Goal: Task Accomplishment & Management: Complete application form

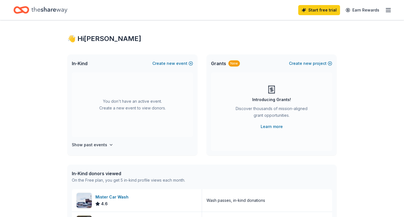
scroll to position [4, 0]
click at [184, 63] on button "Create new event" at bounding box center [172, 63] width 41 height 7
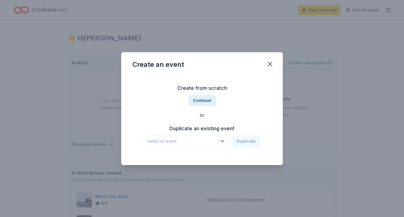
click at [201, 150] on div "Create from scratch Continue or Duplicate an existing event Select an event Dup…" at bounding box center [202, 115] width 139 height 81
click at [201, 141] on span "Select an event" at bounding box center [182, 141] width 70 height 7
click at [200, 96] on div "Create from scratch Continue or Duplicate an existing event Select an event Dup…" at bounding box center [202, 115] width 139 height 81
click at [203, 140] on span "Select an event" at bounding box center [182, 141] width 70 height 7
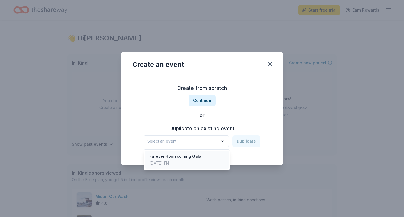
click at [201, 162] on div "Furever Homecoming Gala Nov 15, 2024 · TN" at bounding box center [187, 160] width 84 height 18
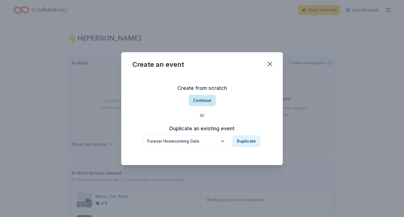
click at [204, 101] on button "Continue" at bounding box center [202, 100] width 27 height 11
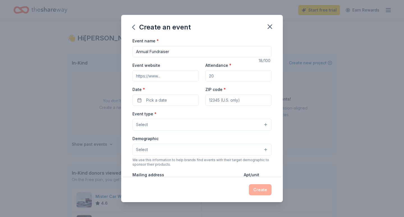
type input "Annual Fundraiser"
click at [275, 28] on button "button" at bounding box center [270, 26] width 12 height 12
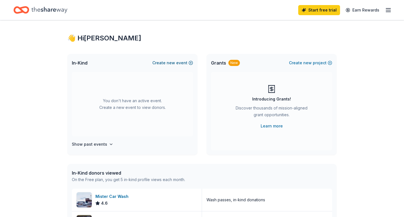
click at [182, 64] on button "Create new event" at bounding box center [172, 63] width 41 height 7
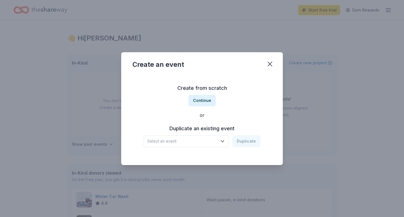
click at [224, 142] on icon "button" at bounding box center [222, 140] width 3 height 1
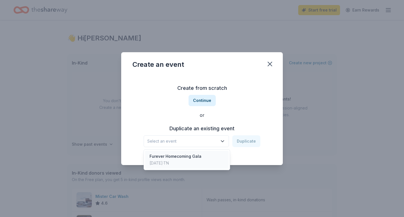
click at [214, 158] on div "Furever Homecoming Gala Nov 15, 2024 · TN" at bounding box center [187, 160] width 84 height 18
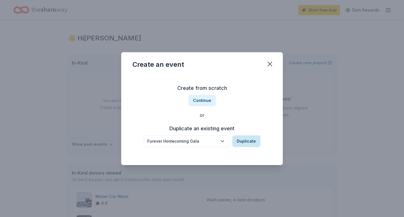
click at [241, 143] on button "Duplicate" at bounding box center [246, 141] width 28 height 12
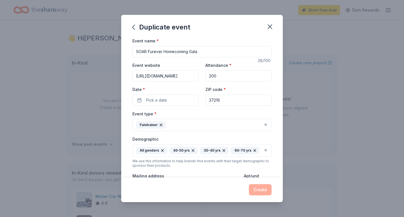
type input "SOAR Furever Homecoming Gala"
drag, startPoint x: 166, startPoint y: 79, endPoint x: 239, endPoint y: 82, distance: 73.1
click at [239, 82] on div "Event website http://soarnash.org/furever-homecoming Attendance * 200 Date * Pi…" at bounding box center [202, 84] width 139 height 44
click at [187, 102] on button "Pick a date" at bounding box center [166, 100] width 66 height 11
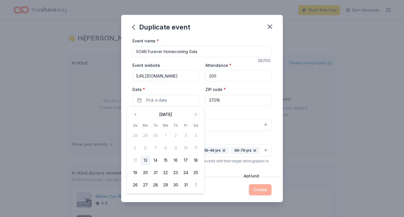
click at [198, 119] on div "October 2025 Su Mo Tu We Th Fr Sa 28 29 30 1 2 3 4 5 6 7 8 9 10 11 12 13 14 15 …" at bounding box center [165, 150] width 71 height 80
click at [196, 117] on button "Go to next month" at bounding box center [196, 115] width 8 height 8
click at [186, 161] on button "14" at bounding box center [186, 160] width 10 height 10
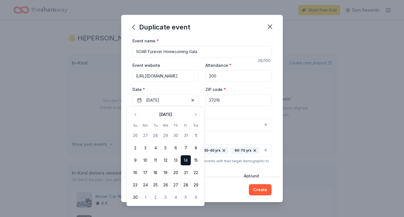
click at [236, 114] on div "Event type * Fundraiser" at bounding box center [202, 120] width 139 height 21
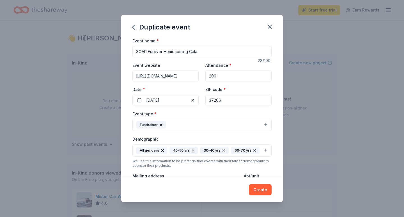
type input "37206"
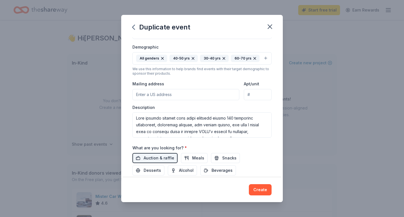
scroll to position [93, 0]
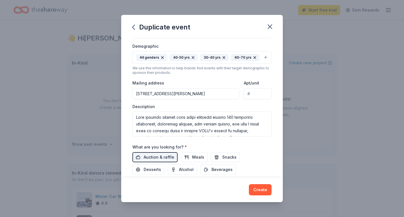
type input "902 Hart Lane, Nashville, TN, 37216"
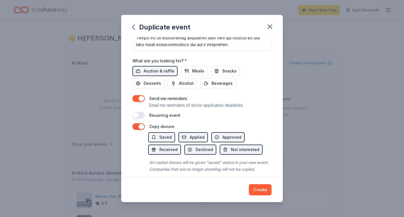
scroll to position [179, 0]
click at [170, 117] on div "Recurring event" at bounding box center [164, 115] width 31 height 7
click at [142, 117] on button "button" at bounding box center [139, 115] width 12 height 7
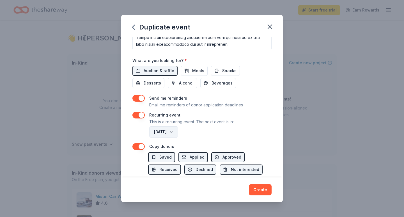
click at [172, 134] on button "November 2026" at bounding box center [163, 131] width 29 height 11
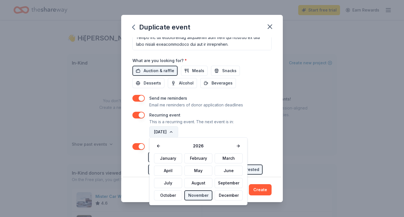
click at [172, 134] on button "November 2026" at bounding box center [163, 131] width 29 height 11
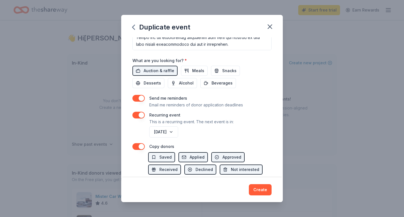
click at [206, 131] on div "November 2026" at bounding box center [210, 131] width 124 height 13
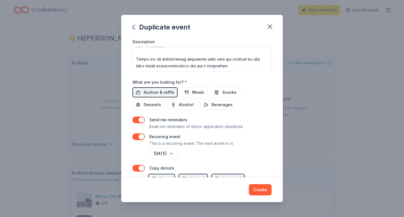
scroll to position [147, 0]
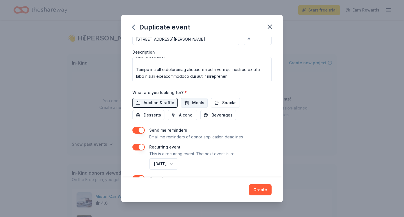
click at [198, 102] on span "Meals" at bounding box center [198, 102] width 12 height 7
click at [200, 102] on span "Meals" at bounding box center [198, 102] width 12 height 7
click at [162, 116] on div "Auction & raffle Meals Snacks Desserts Alcohol Beverages" at bounding box center [202, 109] width 139 height 22
click at [168, 114] on button "Alcohol" at bounding box center [182, 115] width 29 height 10
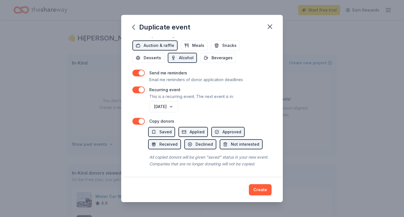
scroll to position [203, 0]
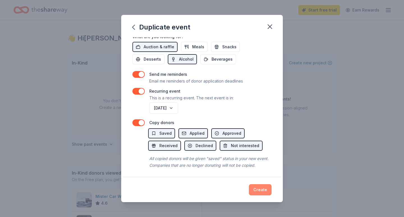
click at [261, 187] on button "Create" at bounding box center [260, 189] width 23 height 11
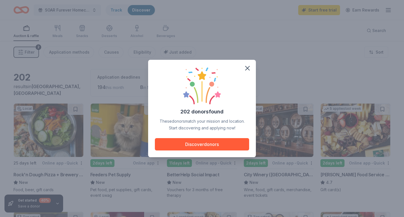
click at [47, 187] on div "202 donors found These donors match your mission and location. Start discoverin…" at bounding box center [202, 108] width 404 height 217
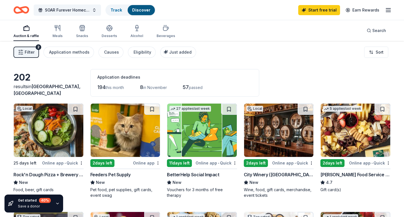
click at [41, 187] on div "Get started 40 % Save a donor" at bounding box center [34, 203] width 33 height 11
click at [42, 187] on div "40 %" at bounding box center [45, 200] width 12 height 5
click at [29, 187] on div "Save a donor" at bounding box center [34, 206] width 33 height 4
click at [52, 187] on div "Get started 40 % Save a donor" at bounding box center [33, 204] width 59 height 18
click at [57, 187] on icon "button" at bounding box center [57, 203] width 4 height 4
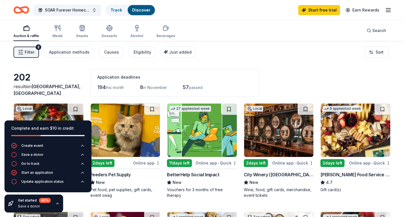
click at [288, 60] on div "Filter 2 Application methods Causes Eligibility Just added Sort" at bounding box center [202, 52] width 404 height 22
click at [329, 10] on div "Invite a friend and earn $30 credit Invite a friend and earn $30 credit" at bounding box center [313, 10] width 62 height 8
click at [296, 20] on div "Auction & raffle Meals Snacks Desserts Alcohol Beverages Search" at bounding box center [201, 30] width 377 height 21
click at [310, 10] on link "Start free trial" at bounding box center [319, 10] width 42 height 10
click at [319, 10] on link "Start free trial" at bounding box center [319, 10] width 42 height 10
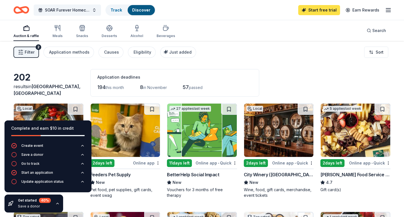
click at [316, 10] on link "Start free trial" at bounding box center [319, 10] width 42 height 10
click at [381, 8] on div "SOAR Furever Homecoming Gala Track Discover Start free trial Earn Rewards" at bounding box center [202, 10] width 404 height 20
click at [330, 39] on div "Auction & raffle Meals Snacks Desserts Alcohol Beverages Search" at bounding box center [201, 30] width 377 height 21
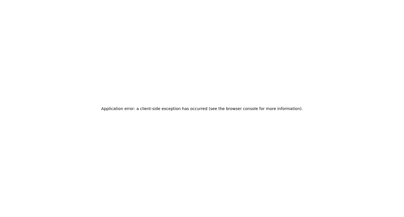
click at [236, 38] on div "Application error: a client-side exception has occurred (see the browser consol…" at bounding box center [202, 108] width 404 height 217
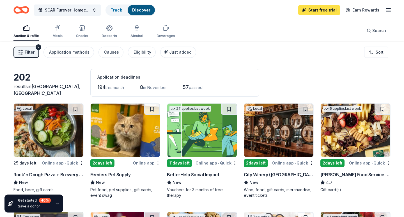
click at [305, 9] on link "Start free trial" at bounding box center [319, 10] width 42 height 10
click at [307, 10] on link "Start free trial" at bounding box center [319, 10] width 42 height 10
click at [93, 12] on button "SOAR Furever Homecoming Gala" at bounding box center [67, 9] width 67 height 11
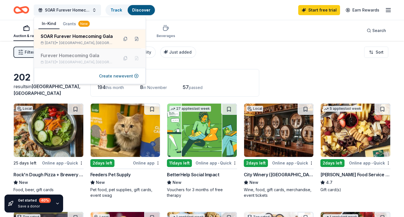
click at [113, 61] on div "Nov 15, 2024 • Nashville, TN" at bounding box center [78, 62] width 74 height 4
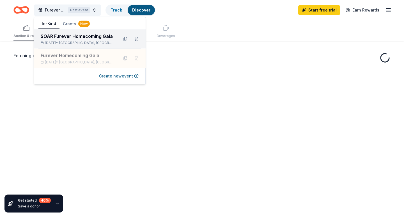
click at [111, 45] on div "SOAR Furever Homecoming Gala Nov 14, 2025 • Nashville, TN" at bounding box center [90, 38] width 112 height 19
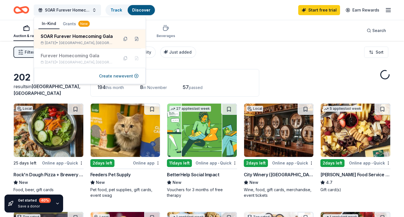
click at [77, 29] on div "In-Kind Grants New" at bounding box center [90, 23] width 112 height 11
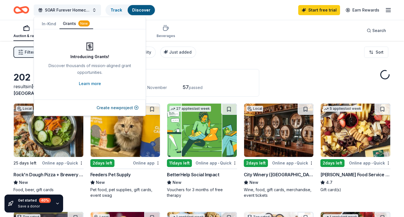
click at [78, 23] on div "New" at bounding box center [84, 23] width 12 height 6
click at [241, 31] on div "Auction & raffle Meals Snacks Desserts Alcohol Beverages Search" at bounding box center [201, 30] width 377 height 21
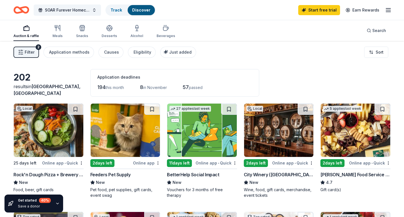
click at [390, 10] on line "button" at bounding box center [388, 10] width 4 height 0
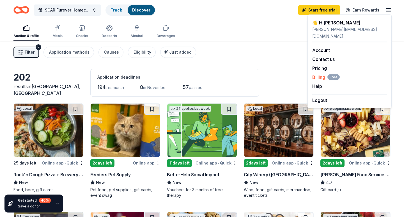
click at [322, 74] on span "Billing Free" at bounding box center [326, 77] width 28 height 7
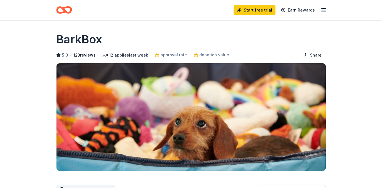
scroll to position [150, 0]
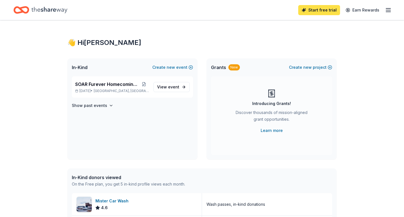
click at [324, 9] on link "Start free trial" at bounding box center [319, 10] width 42 height 10
click at [323, 9] on link "Start free trial" at bounding box center [319, 10] width 42 height 10
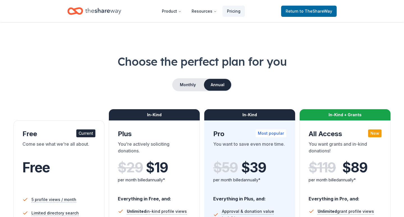
click at [312, 11] on span "to TheShareWay" at bounding box center [316, 11] width 33 height 5
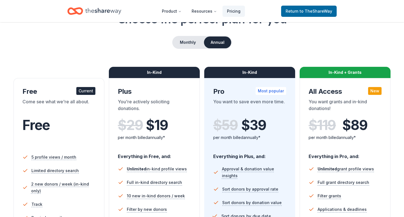
scroll to position [28, 0]
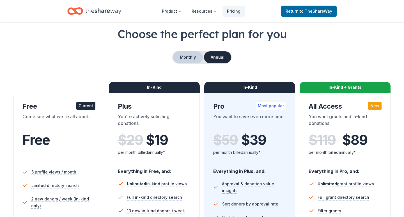
click at [182, 52] on button "Monthly" at bounding box center [188, 57] width 30 height 12
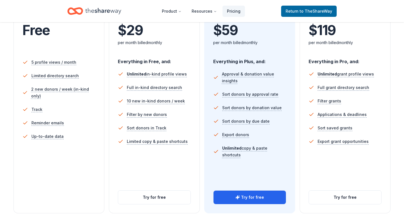
scroll to position [139, 0]
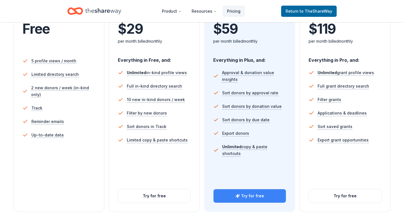
click at [245, 197] on button "Try for free" at bounding box center [250, 195] width 72 height 13
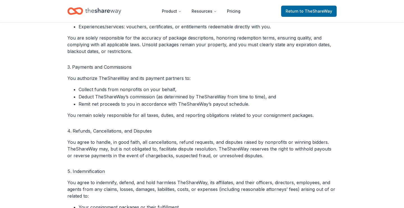
scroll to position [2156, 0]
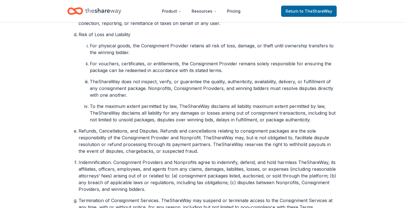
drag, startPoint x: 386, startPoint y: 1, endPoint x: 395, endPoint y: -7, distance: 12.3
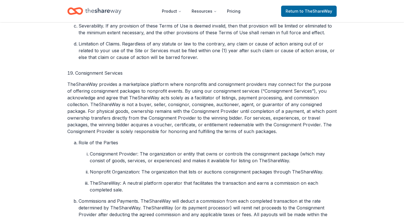
scroll to position [1897, 0]
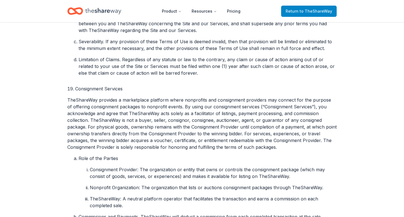
click at [319, 13] on span "to TheShareWay" at bounding box center [316, 11] width 33 height 5
